Goal: Information Seeking & Learning: Learn about a topic

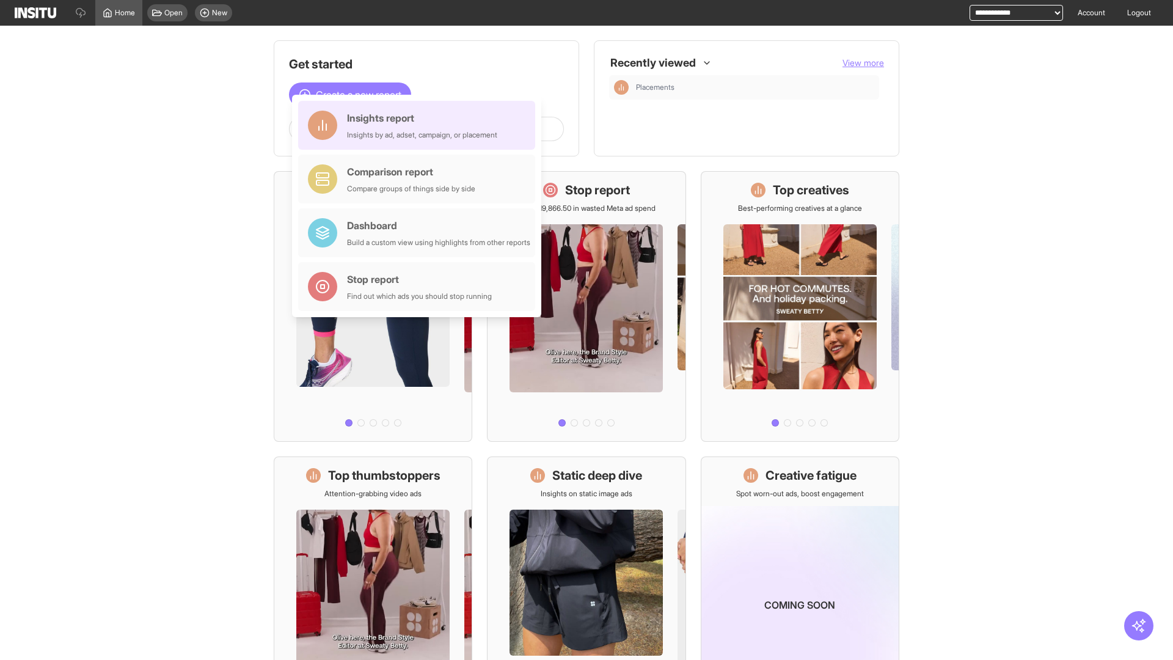
click at [420, 125] on div "Insights report Insights by ad, adset, campaign, or placement" at bounding box center [422, 125] width 150 height 29
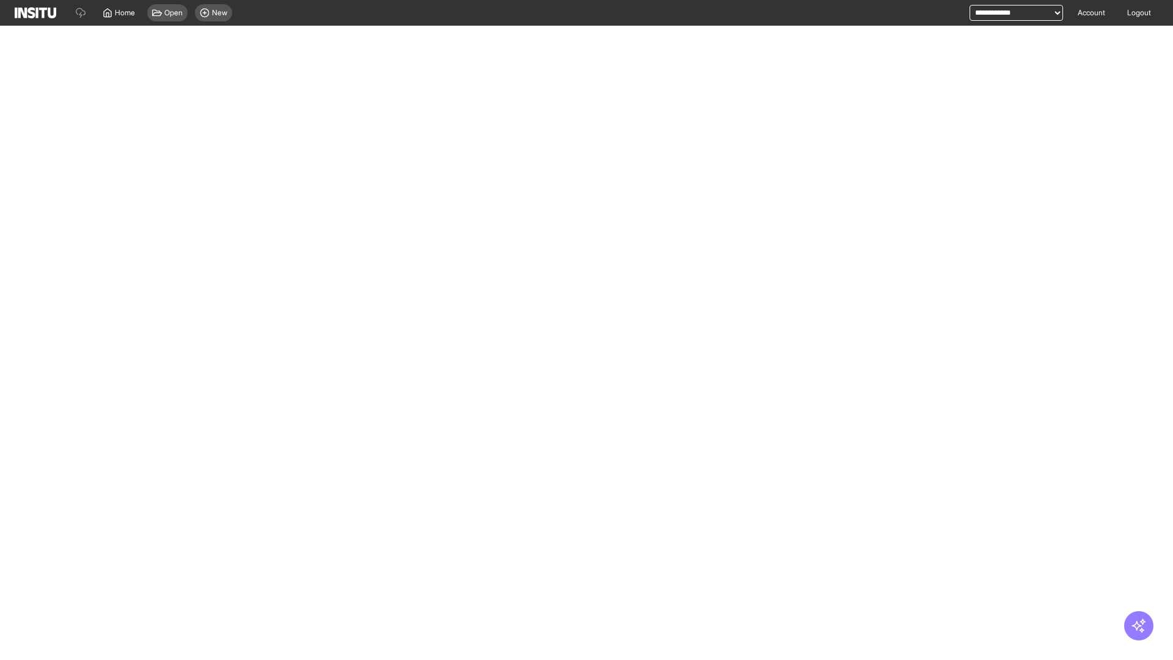
select select "**"
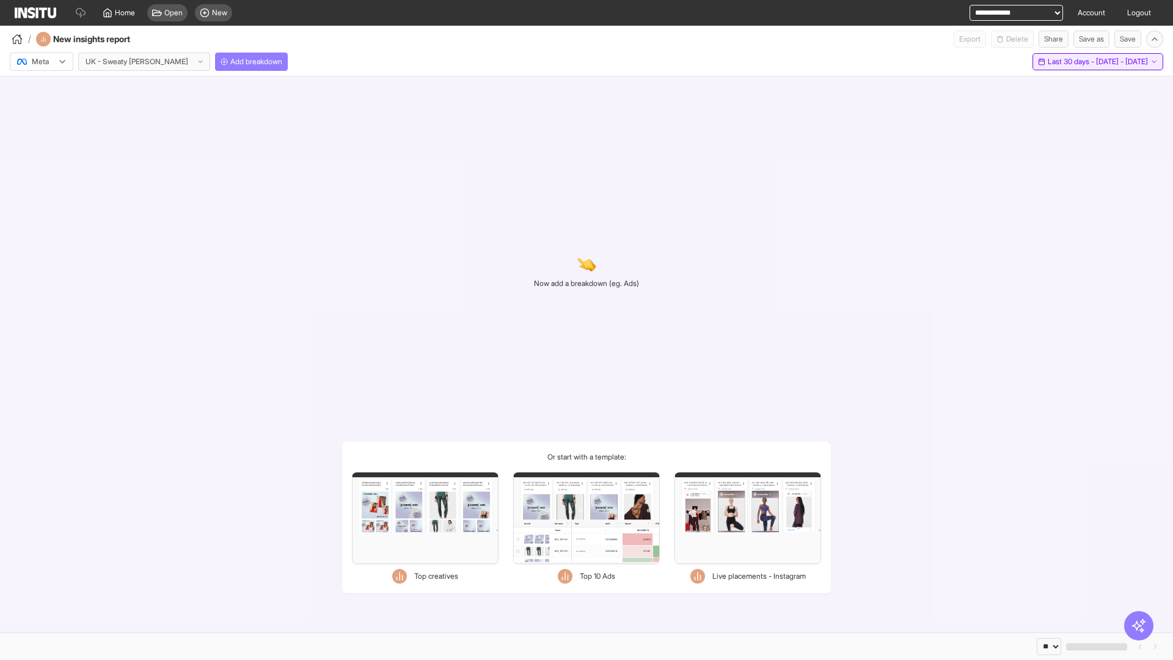
click at [1075, 62] on span "Last 30 days - [DATE] - [DATE]" at bounding box center [1098, 62] width 100 height 10
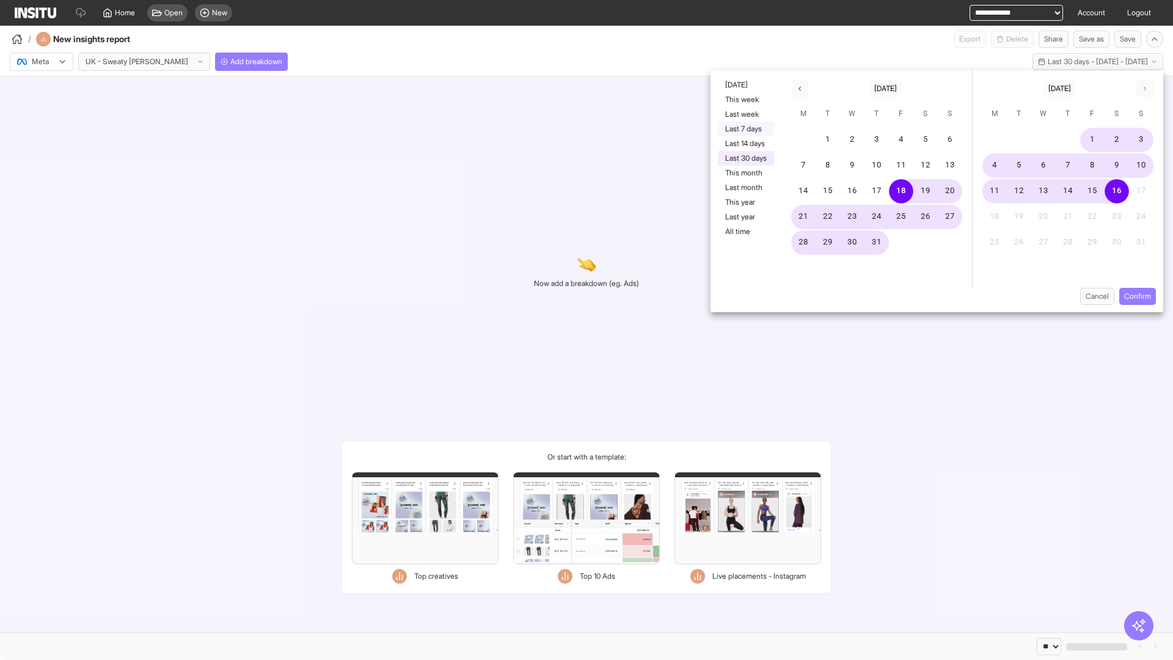
click at [745, 129] on button "Last 7 days" at bounding box center [746, 129] width 56 height 15
